Goal: Transaction & Acquisition: Book appointment/travel/reservation

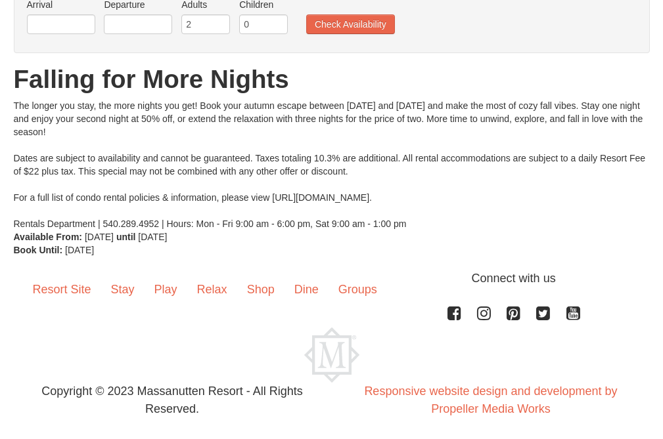
scroll to position [83, 0]
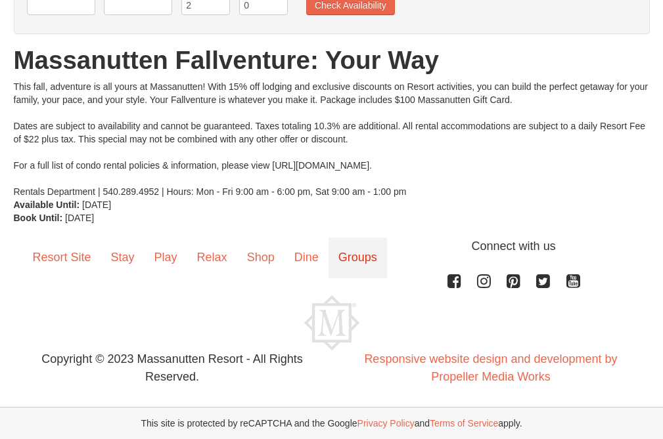
scroll to position [71, 0]
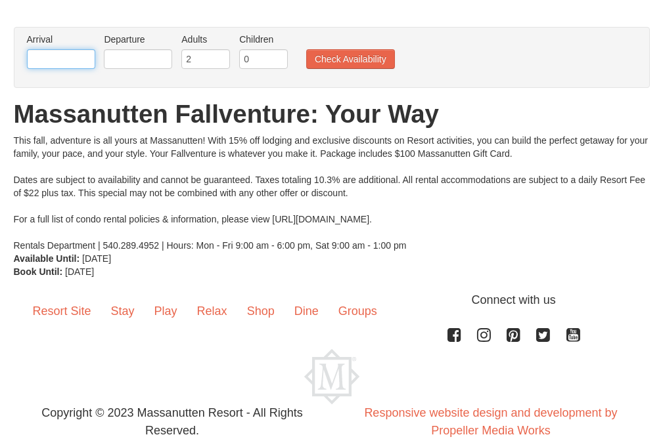
click at [62, 62] on input "text" at bounding box center [61, 59] width 68 height 20
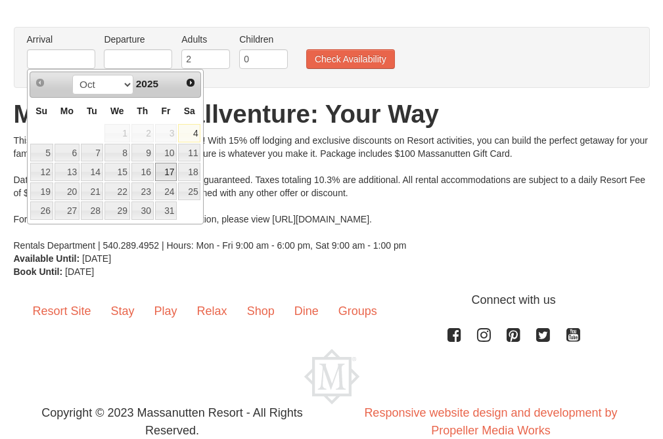
click at [167, 171] on link "17" at bounding box center [166, 172] width 22 height 18
type input "10/17/2025"
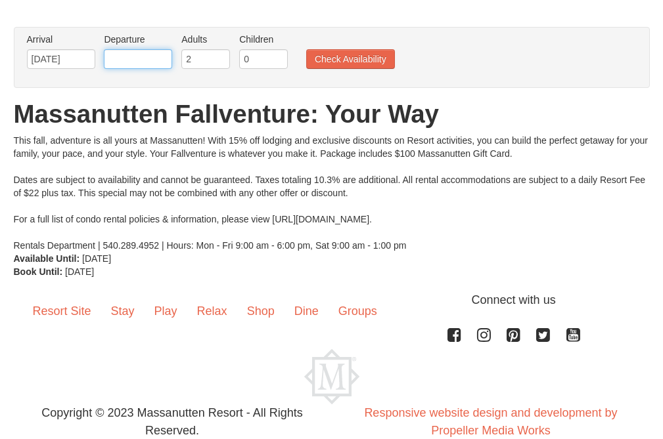
click at [126, 55] on input "text" at bounding box center [138, 59] width 68 height 20
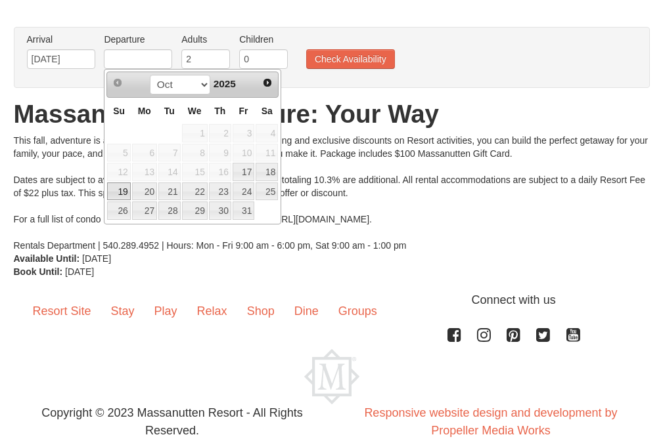
click at [116, 190] on link "19" at bounding box center [118, 192] width 23 height 18
type input "10/19/2025"
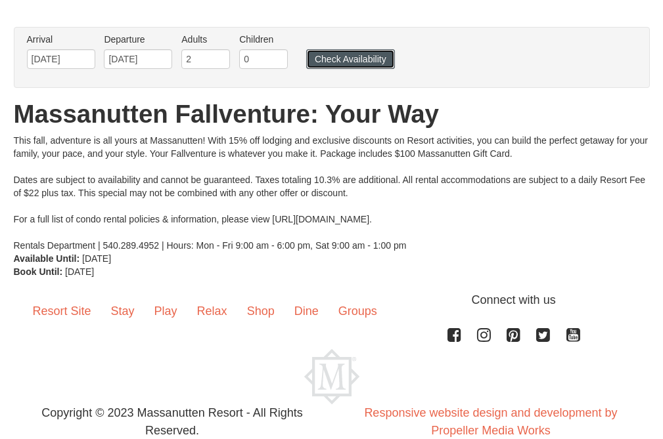
click at [350, 55] on button "Check Availability" at bounding box center [350, 59] width 89 height 20
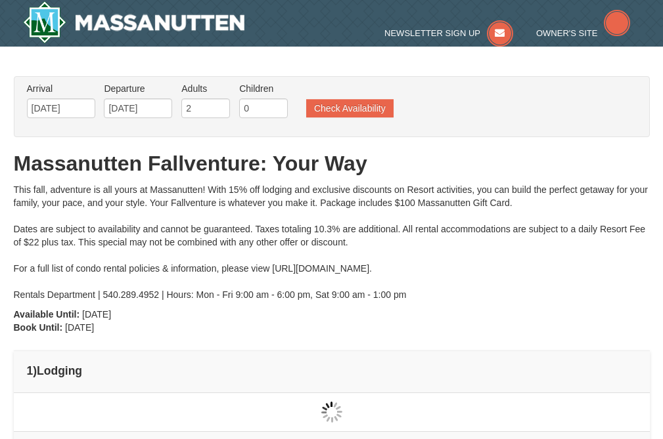
type input "[DATE]"
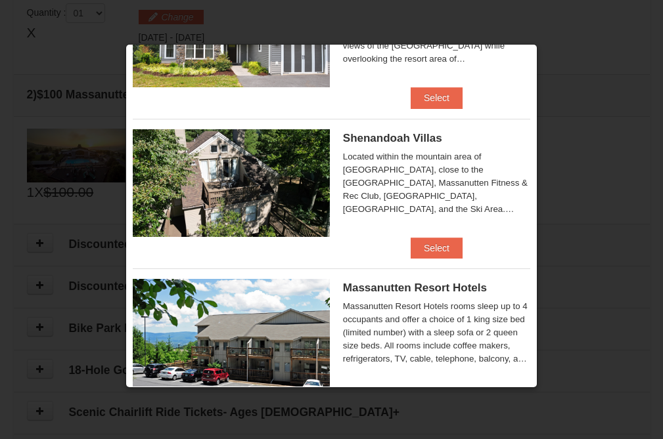
scroll to position [319, 0]
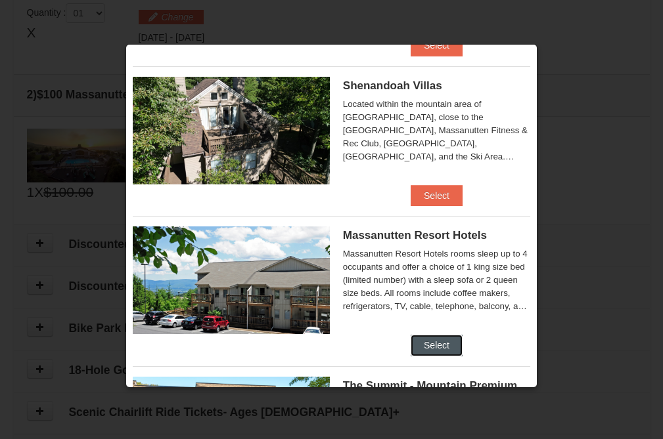
click at [435, 344] on button "Select" at bounding box center [437, 345] width 52 height 21
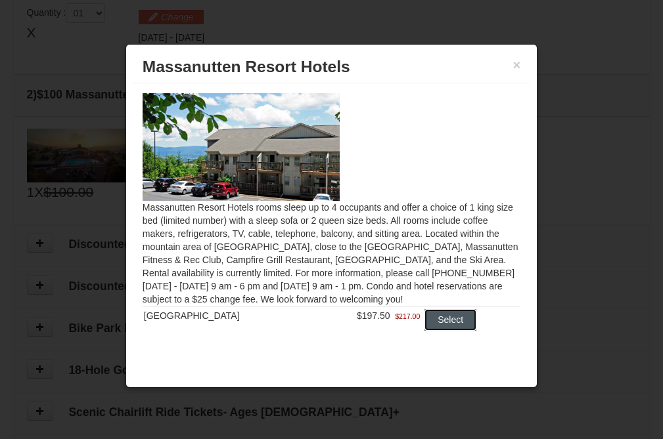
click at [447, 323] on button "Select" at bounding box center [450, 319] width 52 height 21
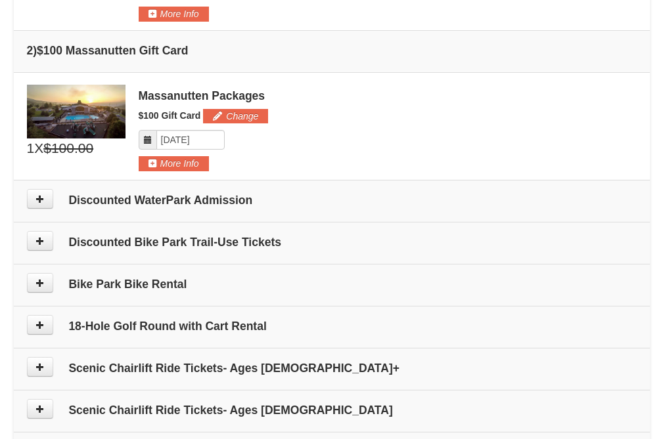
scroll to position [503, 0]
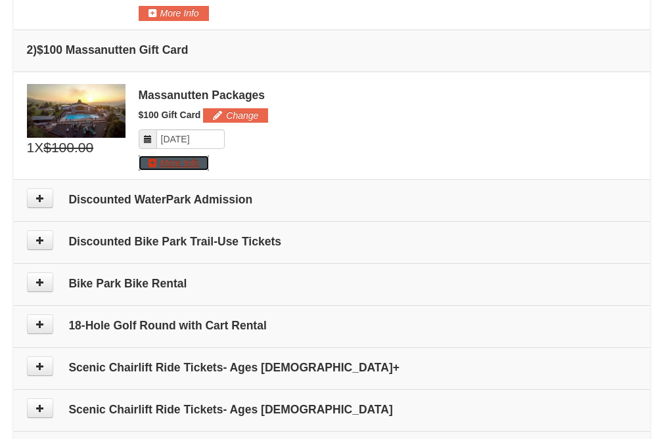
click at [170, 160] on button "More Info" at bounding box center [174, 163] width 70 height 14
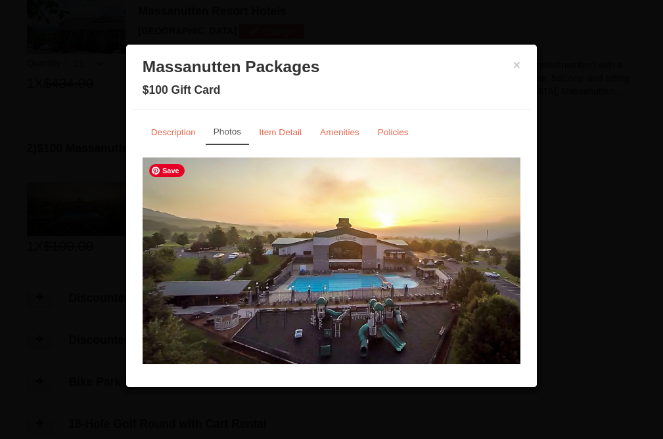
scroll to position [7, 0]
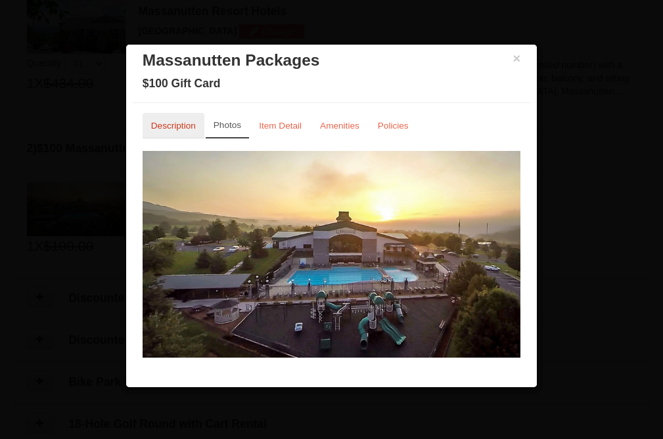
click at [173, 125] on small "Description" at bounding box center [173, 126] width 45 height 10
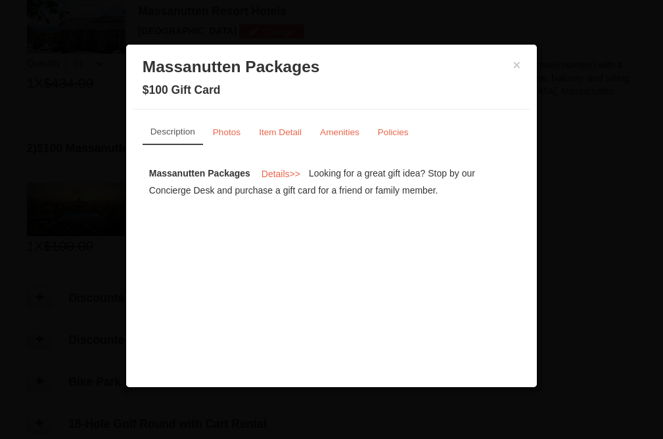
scroll to position [0, 0]
click at [286, 131] on small "Item Detail" at bounding box center [280, 132] width 43 height 10
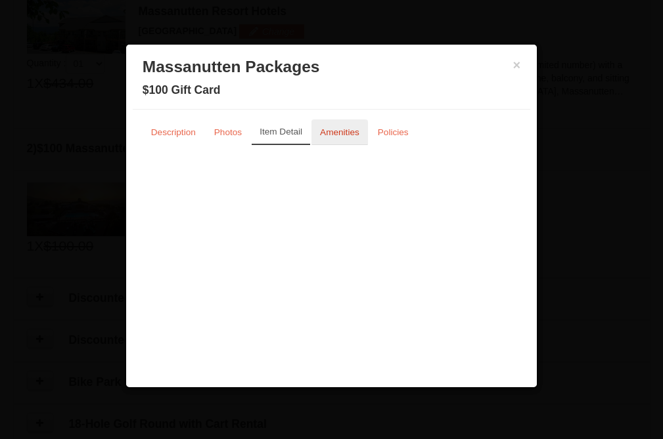
click at [336, 131] on small "Amenities" at bounding box center [339, 132] width 39 height 10
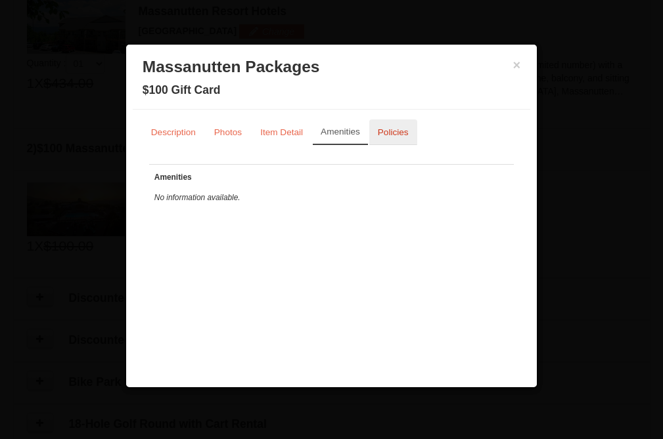
click at [394, 139] on link "Policies" at bounding box center [393, 133] width 48 height 26
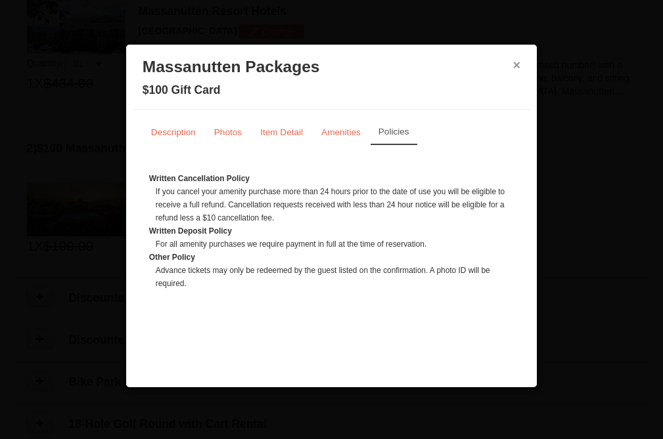
click at [514, 67] on button "×" at bounding box center [517, 64] width 8 height 13
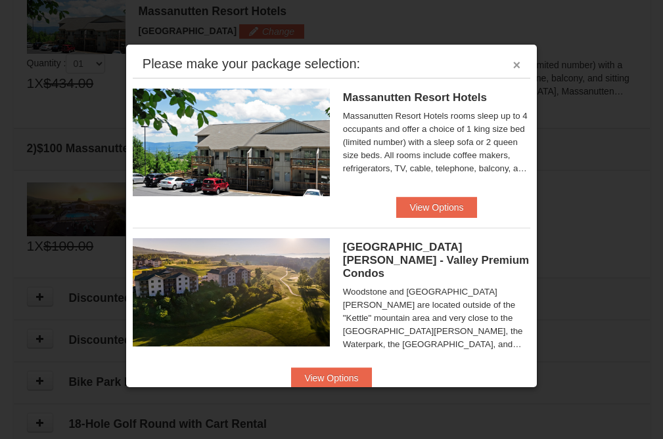
click at [517, 67] on button "×" at bounding box center [517, 64] width 8 height 13
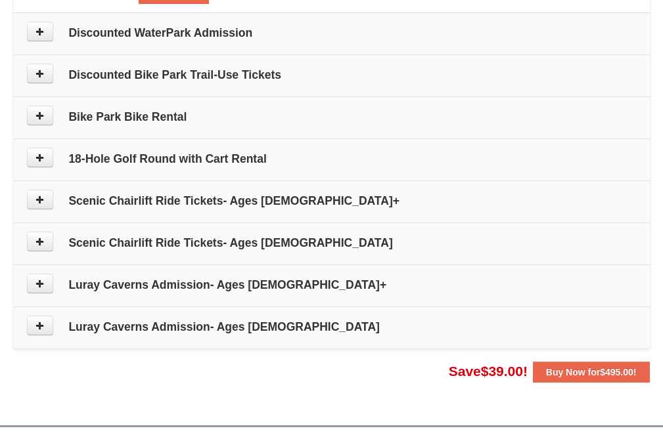
scroll to position [666, 0]
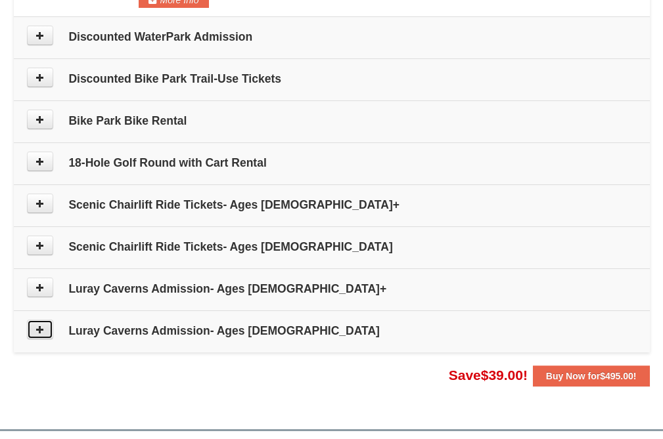
click at [45, 328] on button at bounding box center [40, 330] width 26 height 20
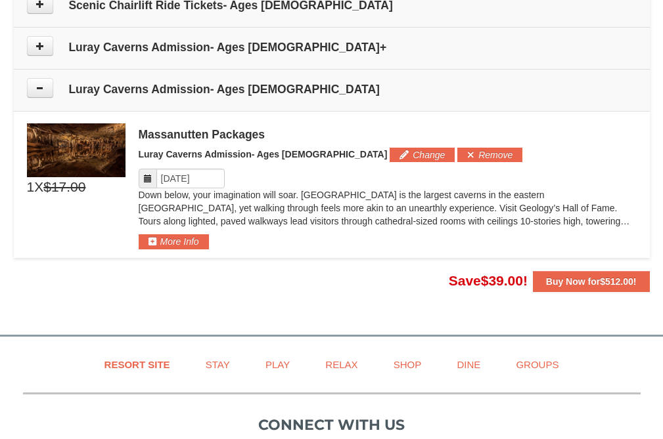
scroll to position [897, 0]
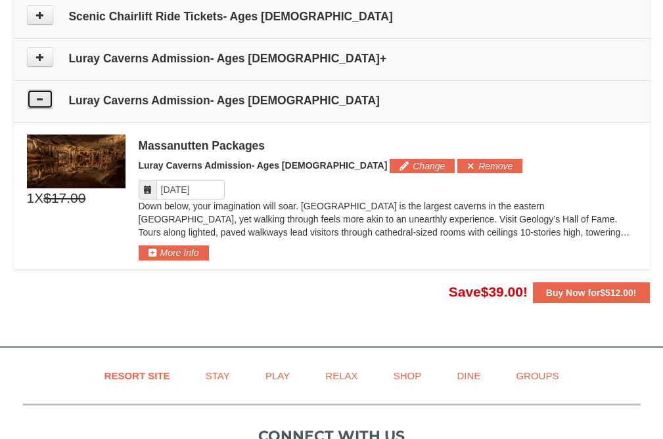
click at [45, 96] on button at bounding box center [40, 99] width 26 height 20
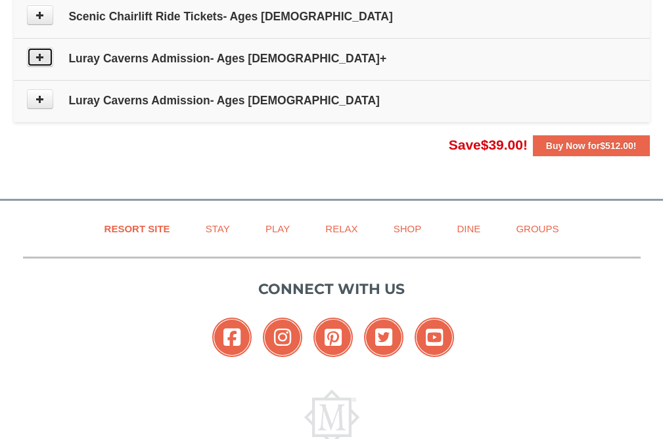
click at [42, 60] on icon at bounding box center [39, 57] width 9 height 9
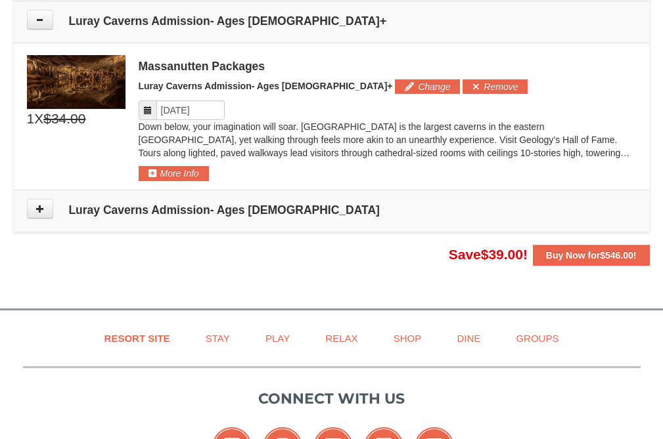
scroll to position [935, 0]
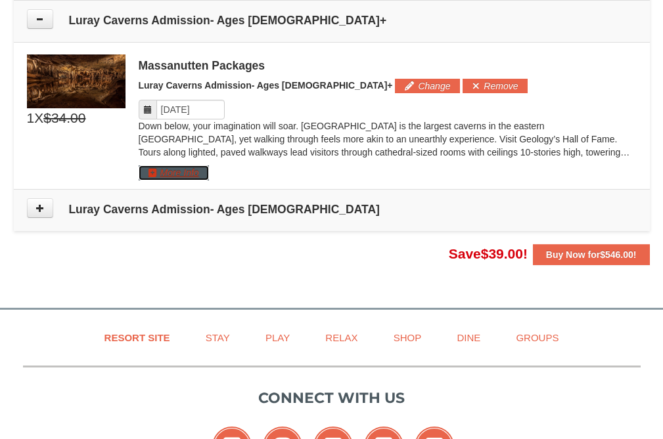
click at [196, 174] on button "More Info" at bounding box center [174, 173] width 70 height 14
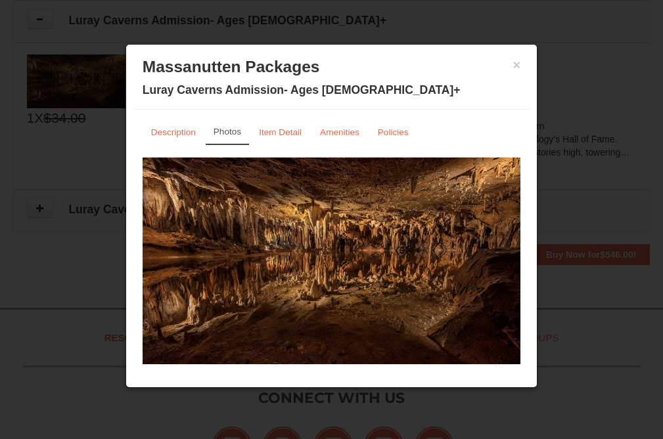
scroll to position [7, 0]
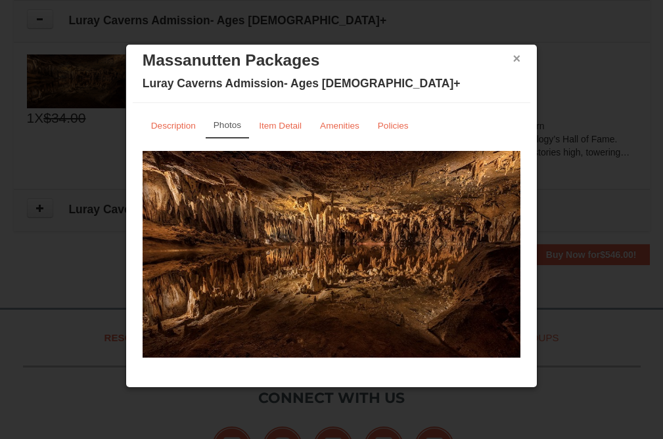
click at [517, 60] on button "×" at bounding box center [517, 58] width 8 height 13
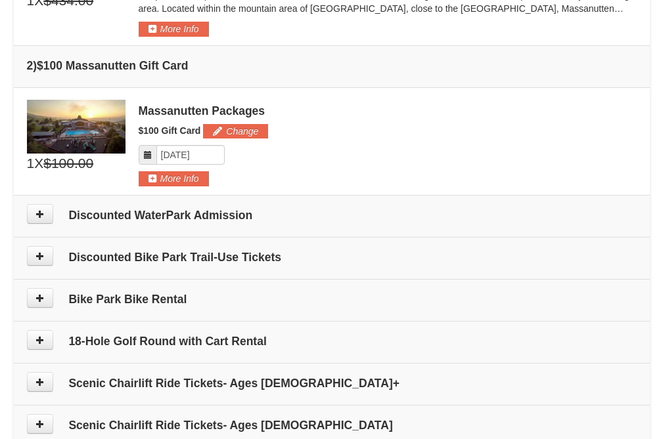
scroll to position [508, 0]
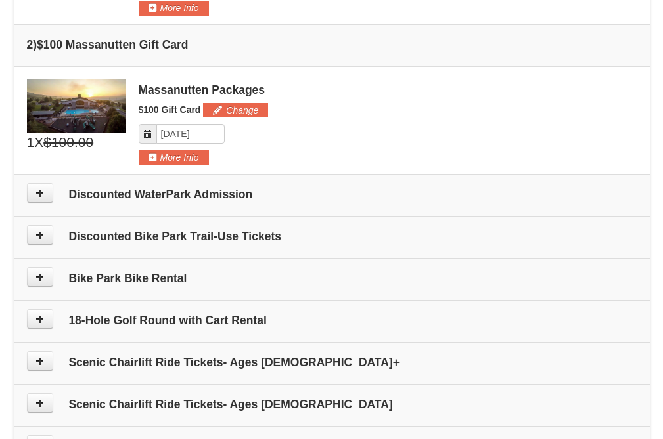
click at [219, 194] on h4 "Discounted WaterPark Admission" at bounding box center [332, 194] width 610 height 13
click at [39, 190] on icon at bounding box center [39, 193] width 9 height 9
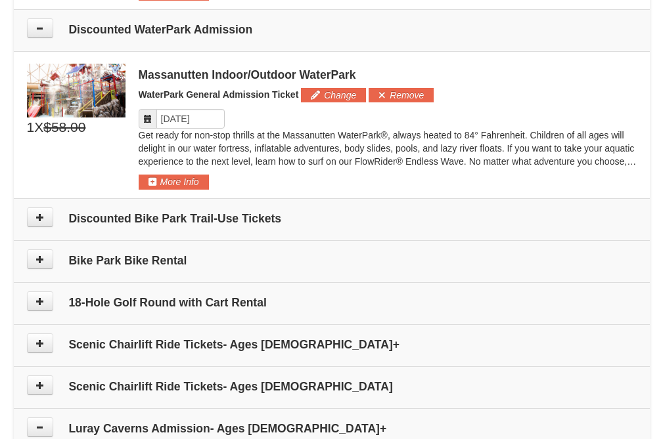
scroll to position [682, 0]
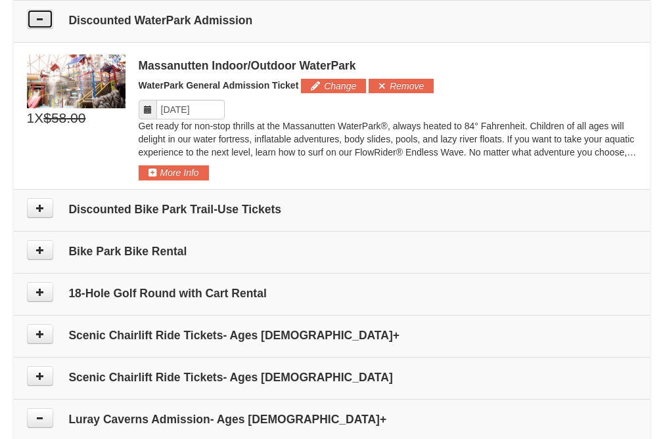
click at [43, 26] on button at bounding box center [40, 19] width 26 height 20
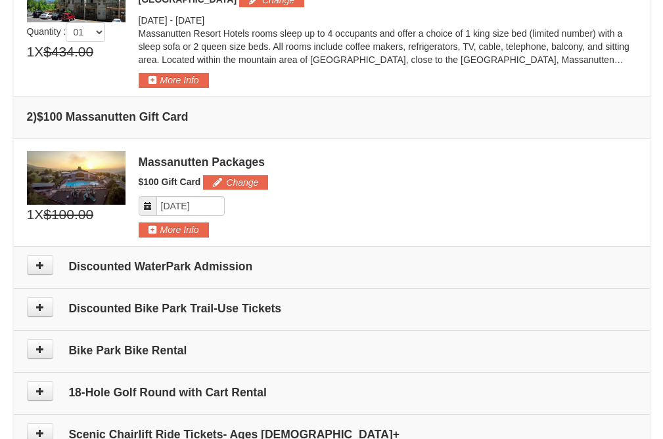
scroll to position [419, 0]
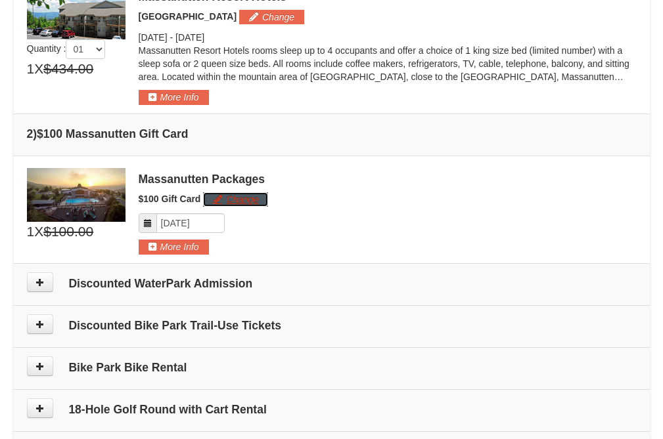
click at [243, 202] on button "Change" at bounding box center [235, 199] width 65 height 14
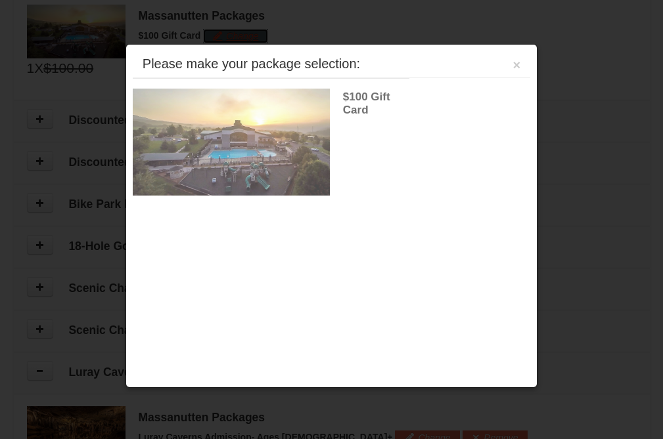
scroll to position [587, 0]
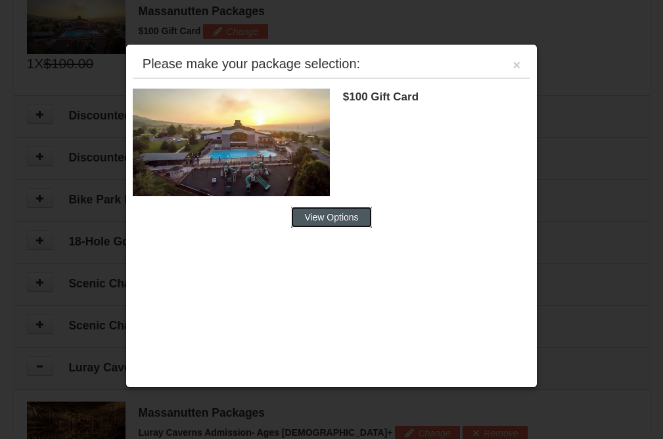
click at [355, 216] on button "View Options" at bounding box center [331, 217] width 80 height 21
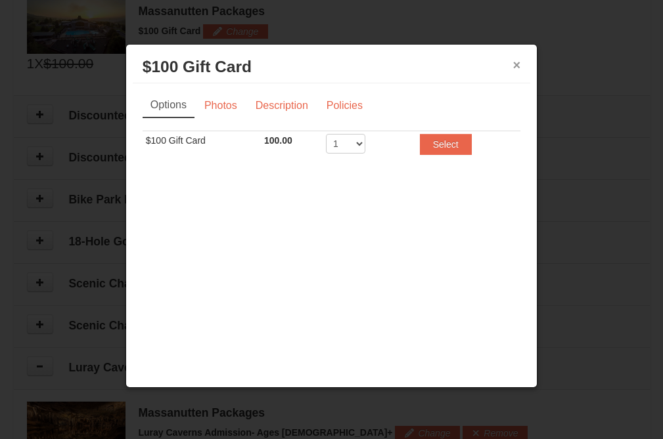
click at [514, 70] on button "×" at bounding box center [517, 64] width 8 height 13
